Goal: Check status

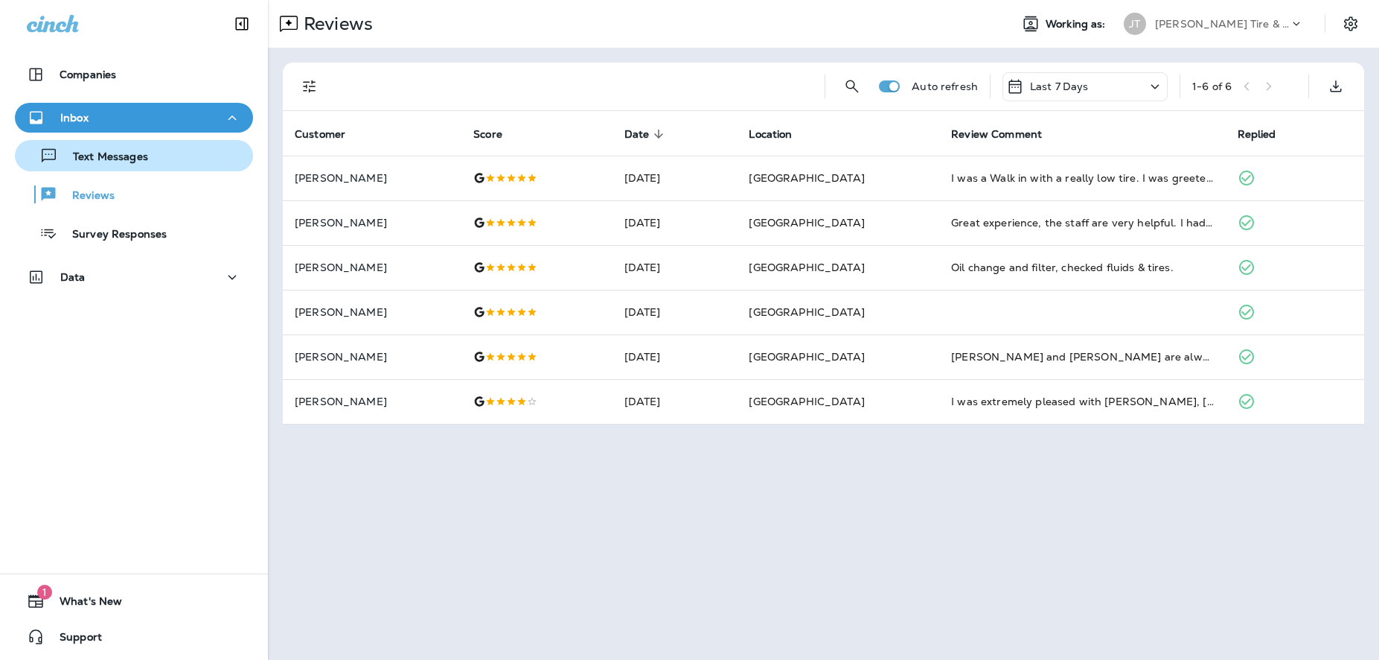
click at [107, 155] on p "Text Messages" at bounding box center [103, 157] width 90 height 14
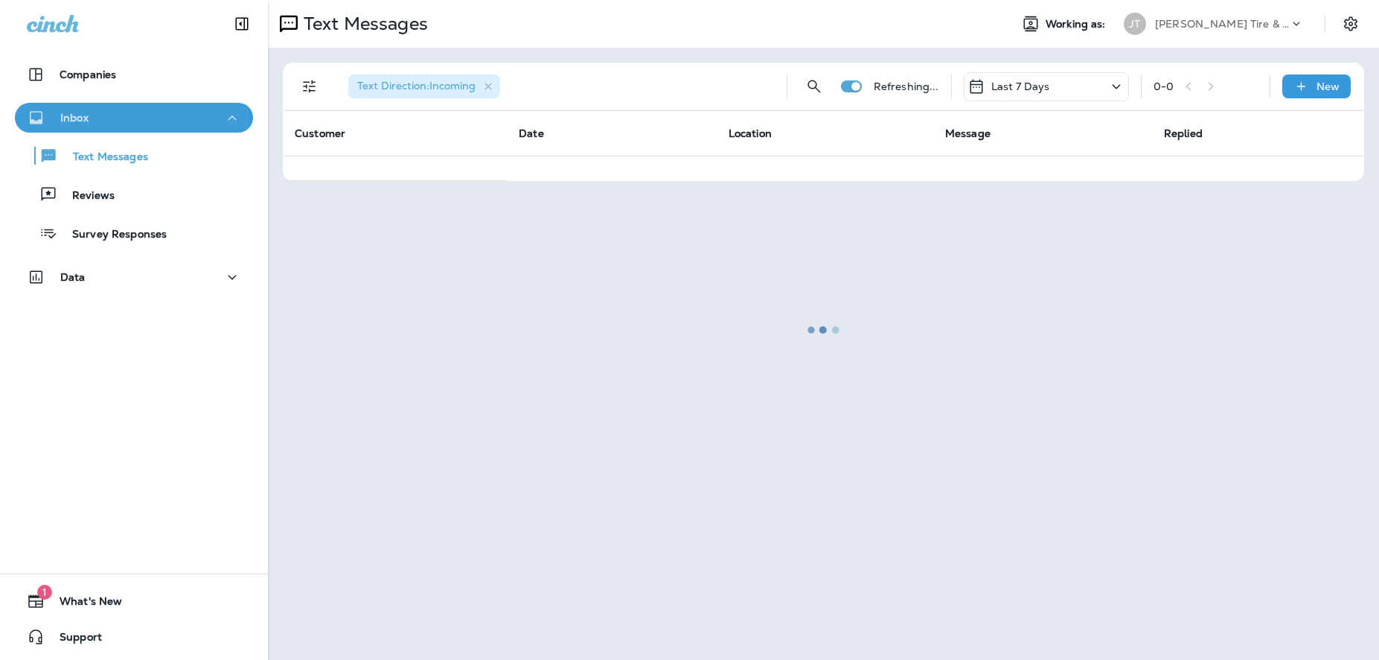
click at [119, 117] on div "Inbox" at bounding box center [134, 118] width 214 height 19
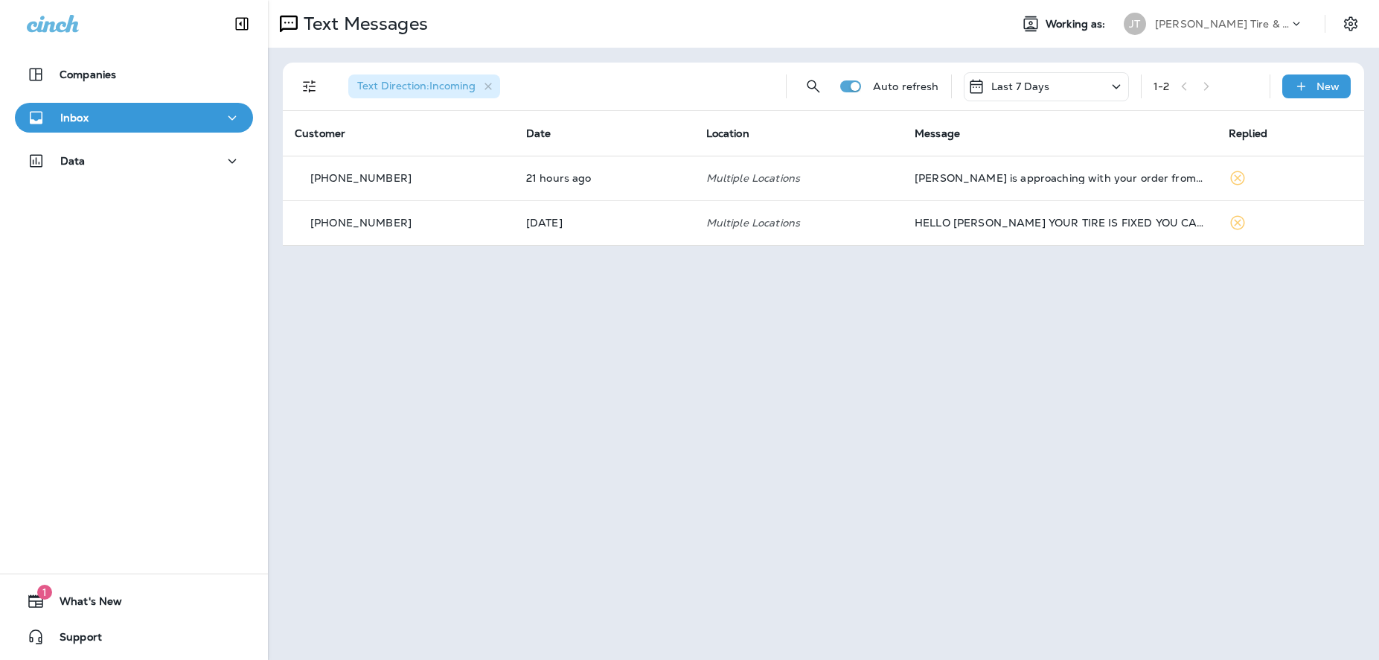
click at [161, 121] on div "Inbox" at bounding box center [134, 118] width 214 height 19
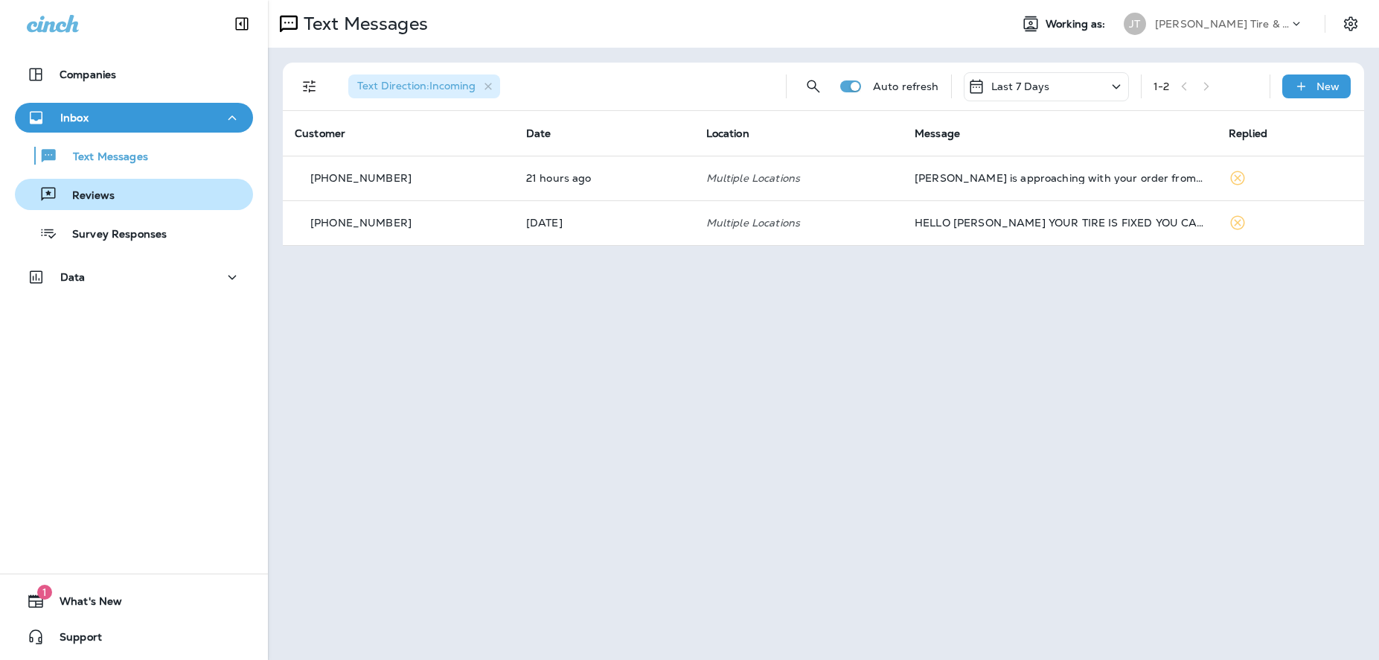
click at [112, 187] on div "Reviews" at bounding box center [68, 194] width 94 height 22
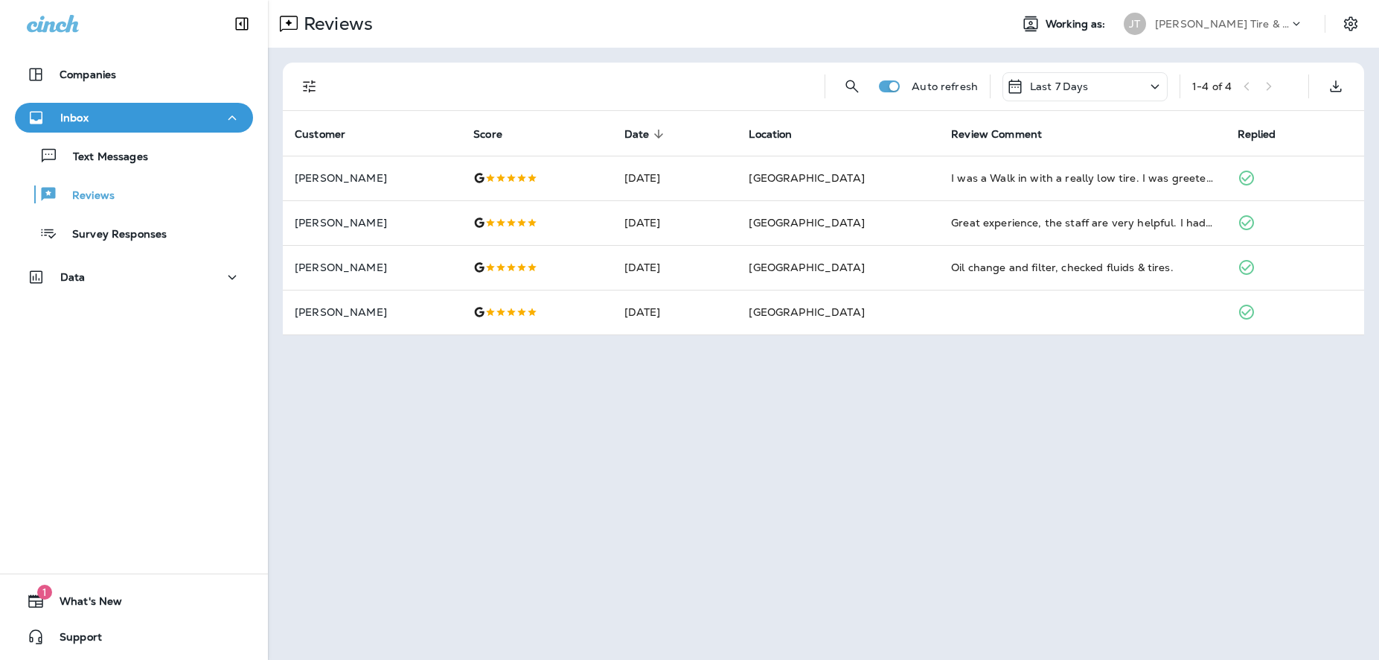
click at [1145, 92] on div "Last 7 Days" at bounding box center [1085, 86] width 165 height 29
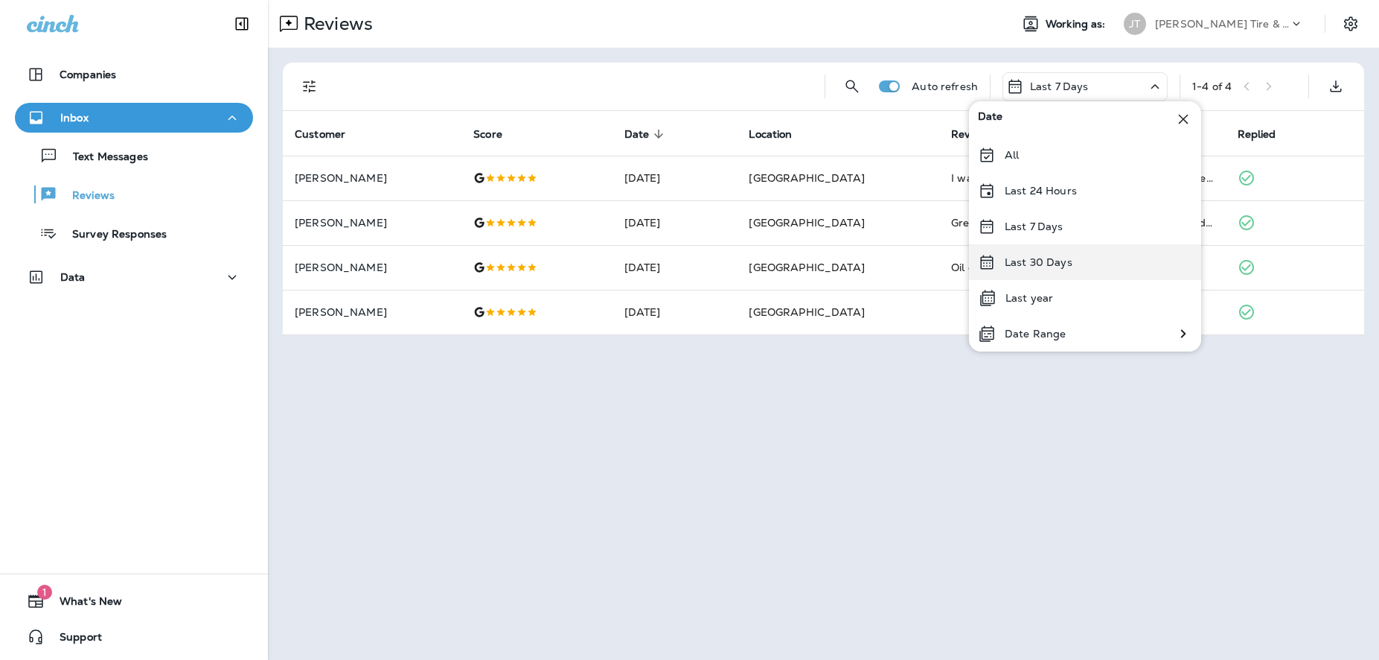
click at [1034, 260] on p "Last 30 Days" at bounding box center [1039, 262] width 68 height 12
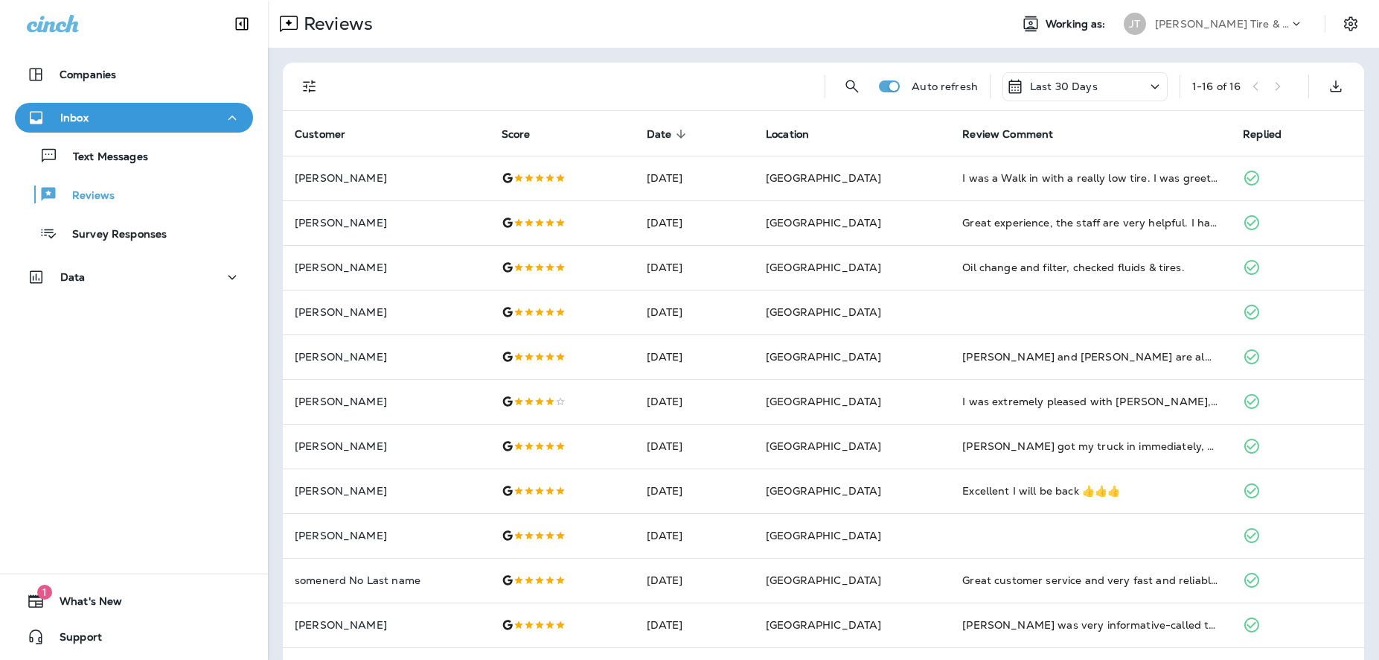
click at [1126, 92] on div "Last 30 Days" at bounding box center [1085, 86] width 165 height 29
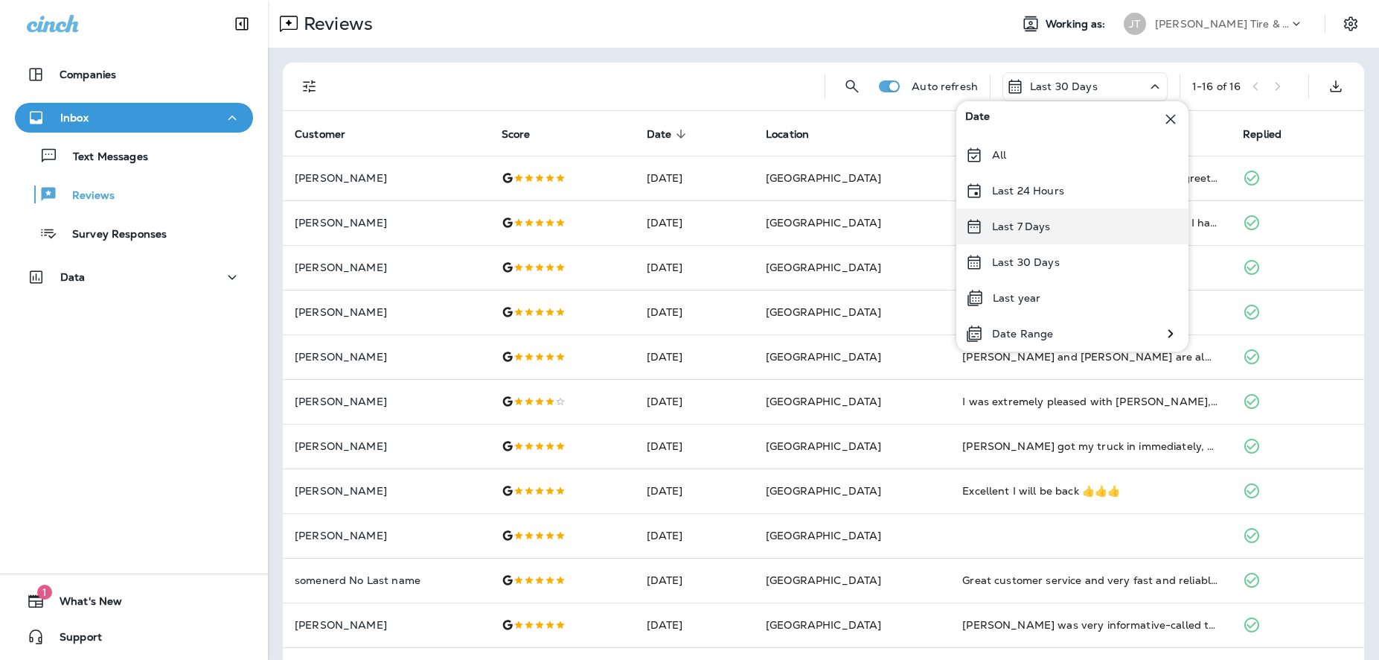
click at [1021, 225] on p "Last 7 Days" at bounding box center [1021, 226] width 59 height 12
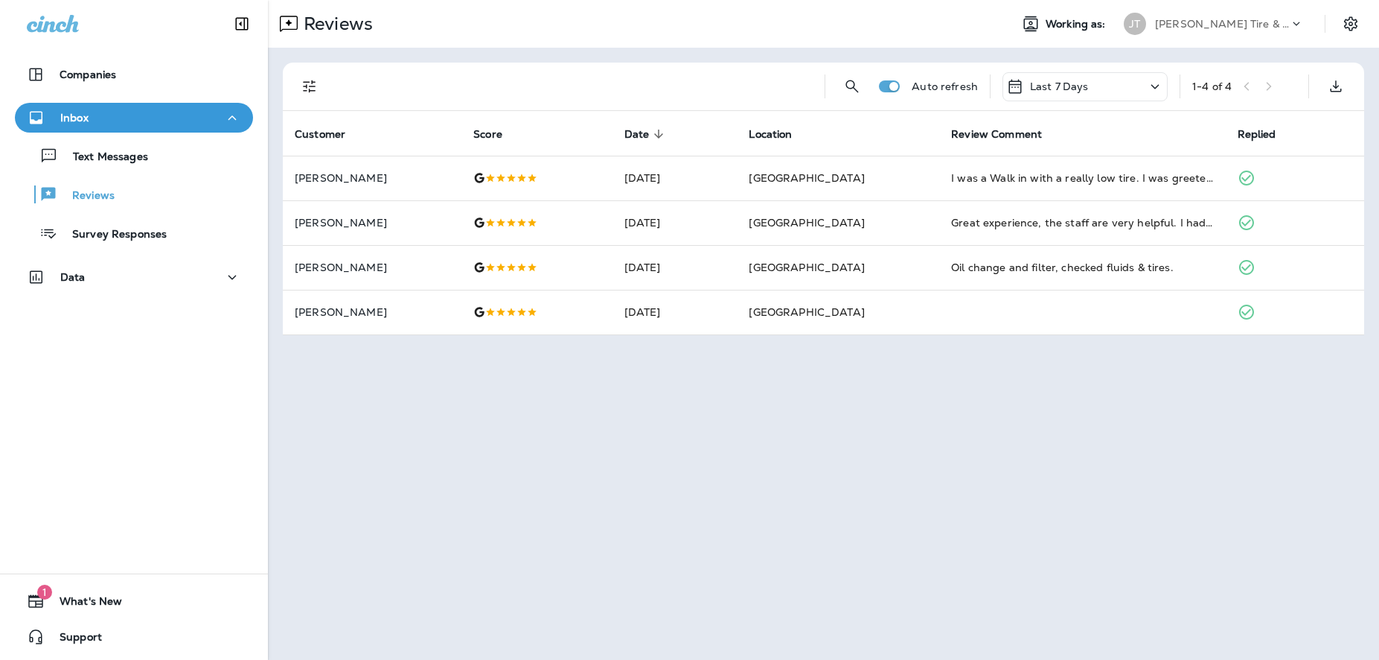
click at [1156, 86] on icon at bounding box center [1155, 86] width 18 height 19
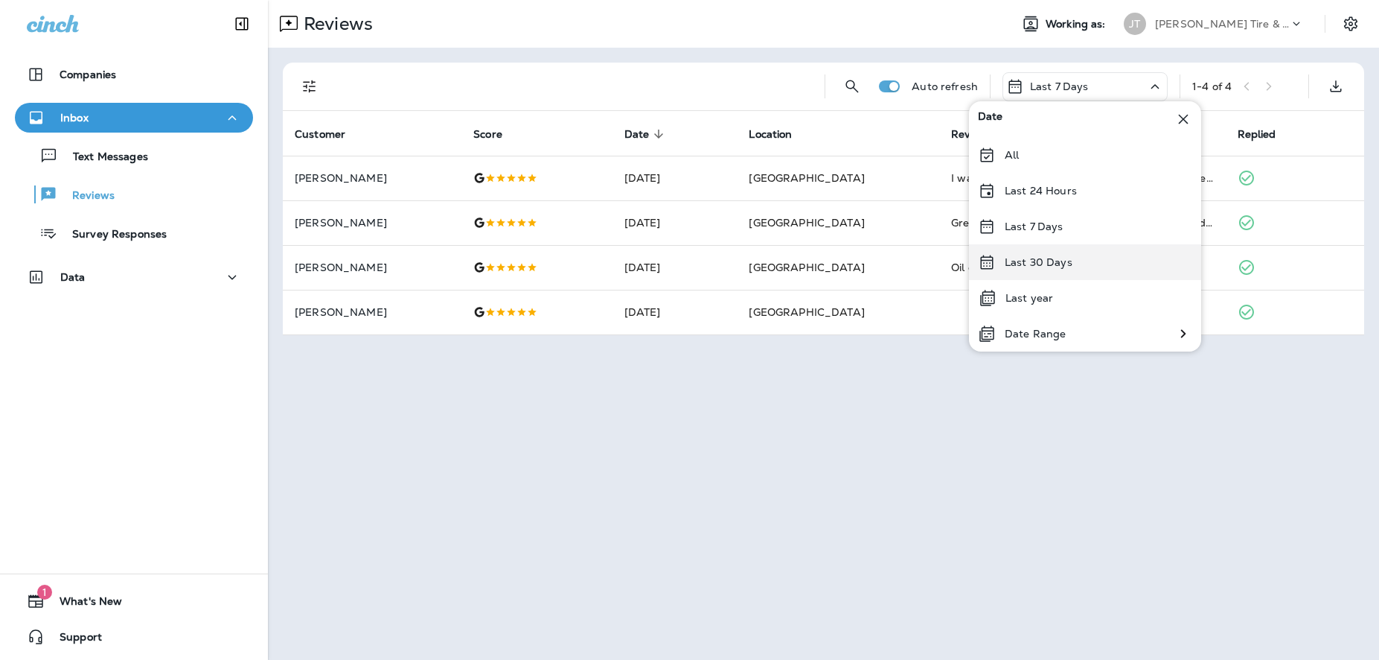
click at [1027, 257] on p "Last 30 Days" at bounding box center [1039, 262] width 68 height 12
